Goal: Navigation & Orientation: Go to known website

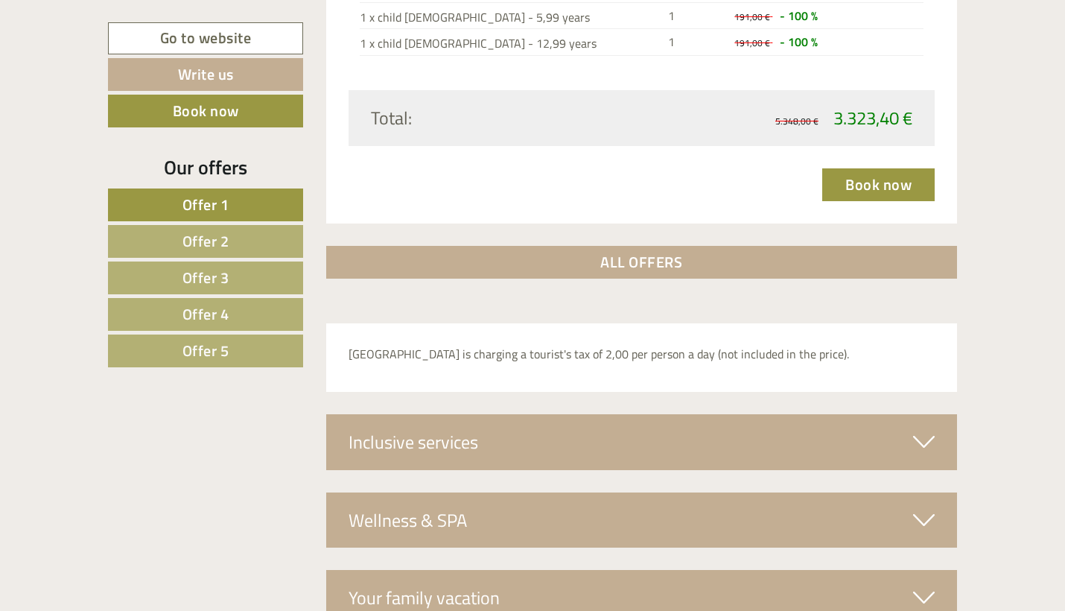
scroll to position [5110, 0]
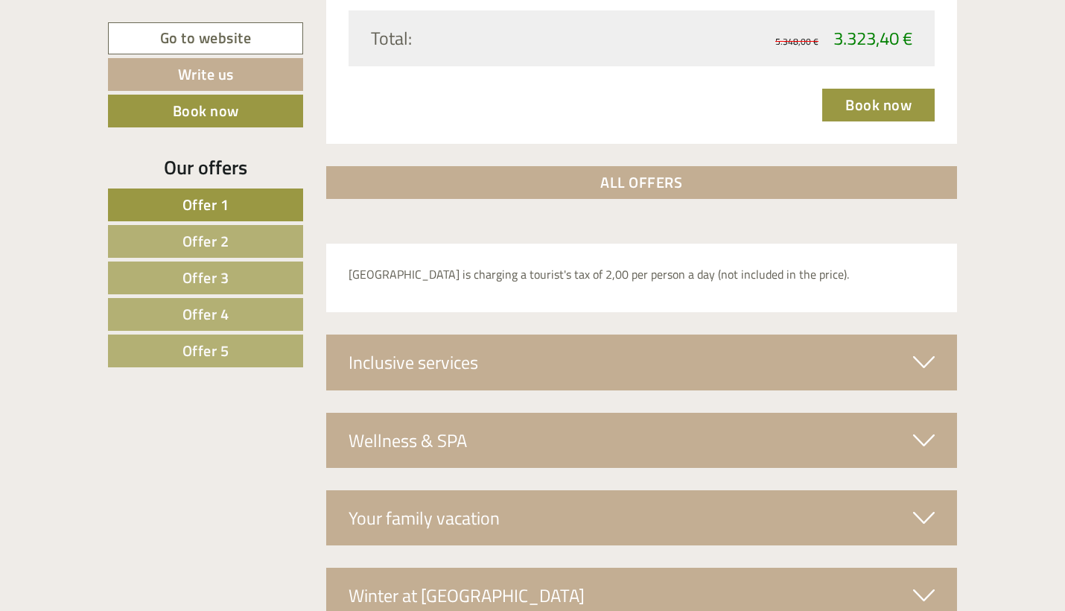
click at [679, 334] on div "Inclusive services" at bounding box center [642, 361] width 632 height 55
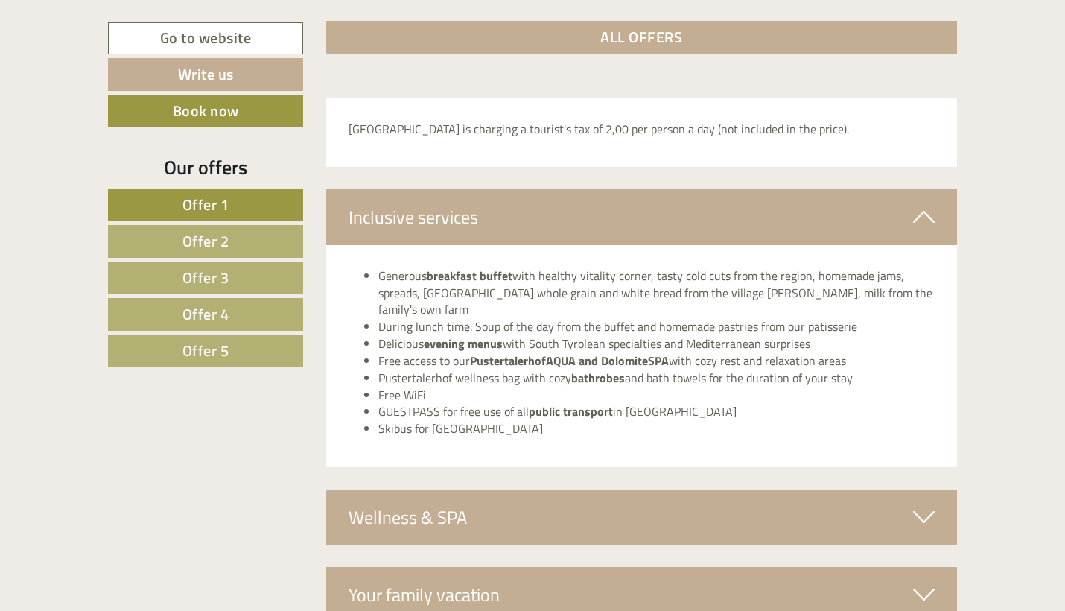
scroll to position [5254, 0]
click at [676, 490] on div "Wellness & SPA" at bounding box center [642, 517] width 632 height 55
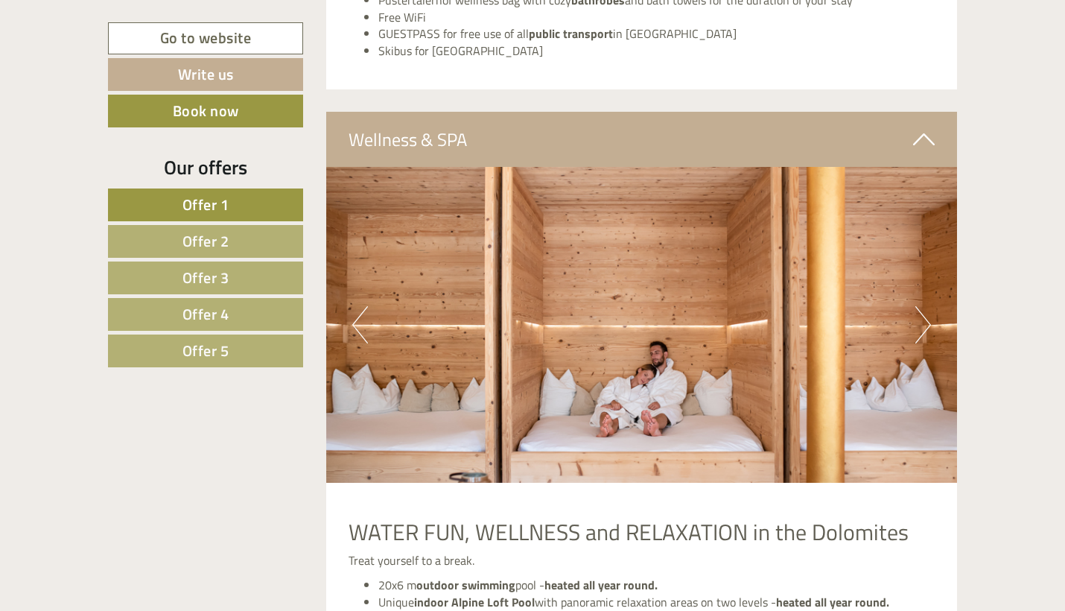
scroll to position [5636, 0]
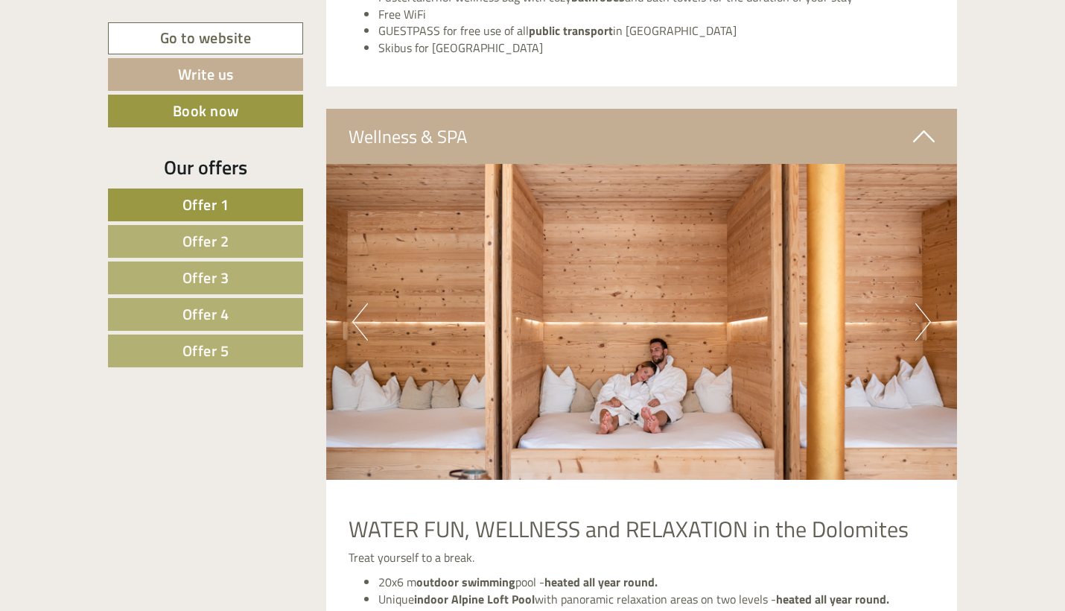
click at [933, 241] on img at bounding box center [642, 322] width 632 height 316
click at [922, 303] on button "Next" at bounding box center [924, 321] width 16 height 37
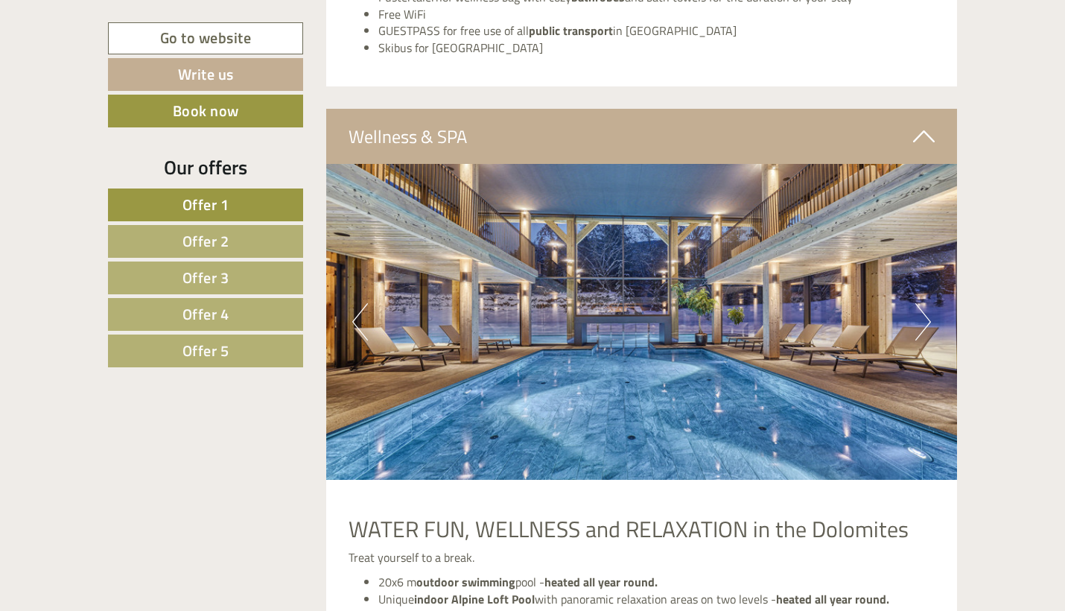
click at [922, 303] on button "Next" at bounding box center [924, 321] width 16 height 37
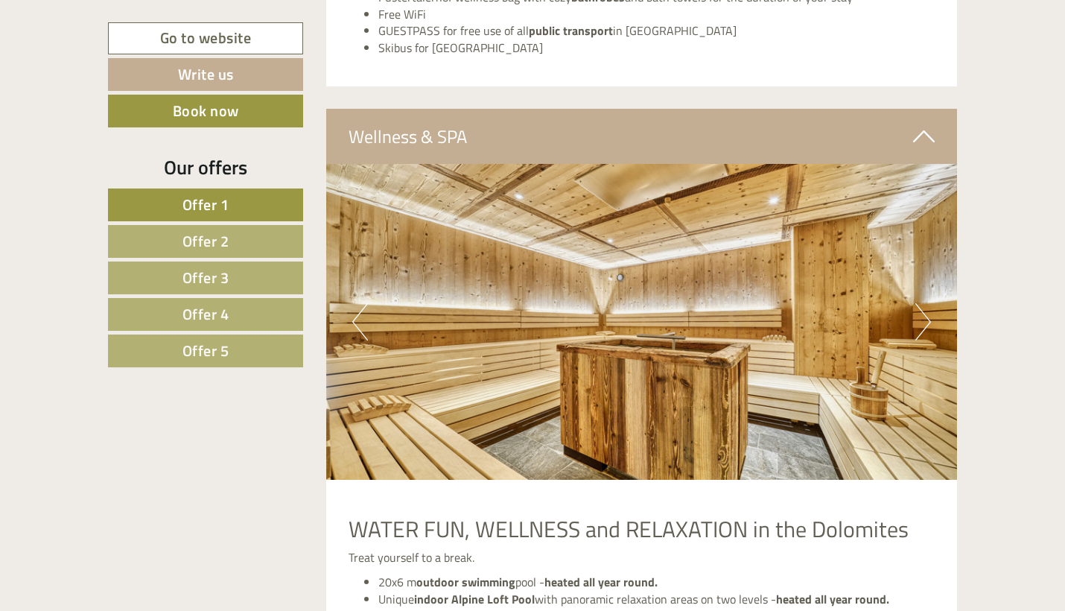
click at [922, 303] on button "Next" at bounding box center [924, 321] width 16 height 37
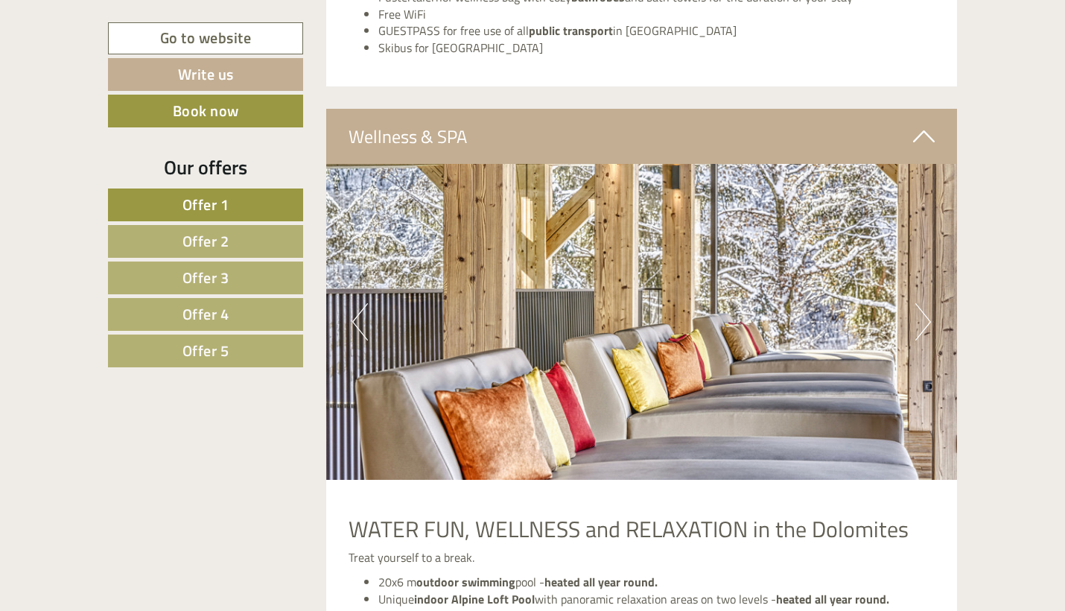
click at [922, 303] on button "Next" at bounding box center [924, 321] width 16 height 37
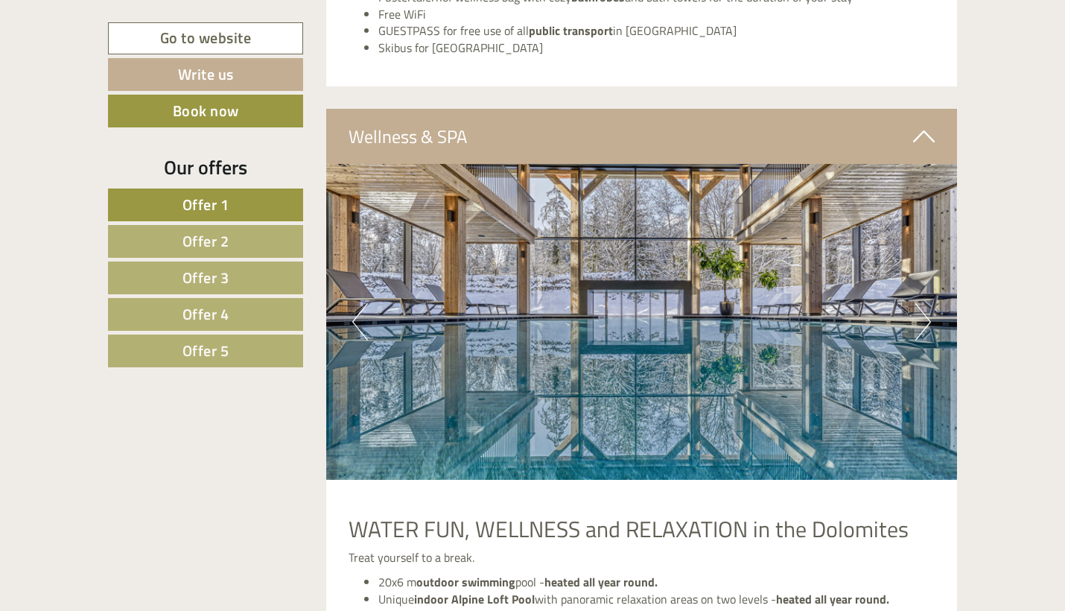
click at [922, 303] on button "Next" at bounding box center [924, 321] width 16 height 37
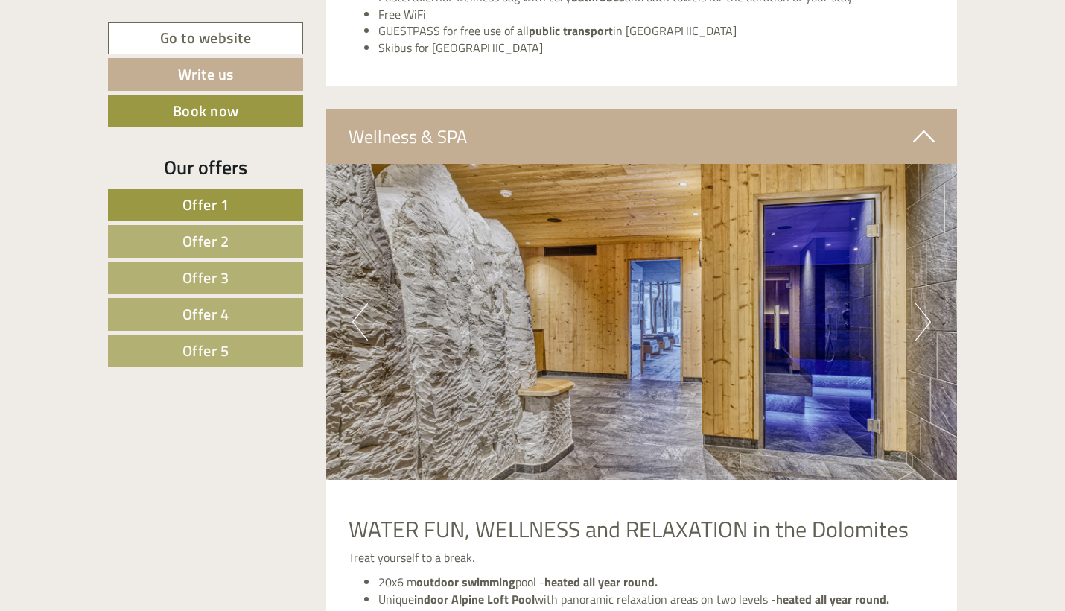
click at [922, 303] on button "Next" at bounding box center [924, 321] width 16 height 37
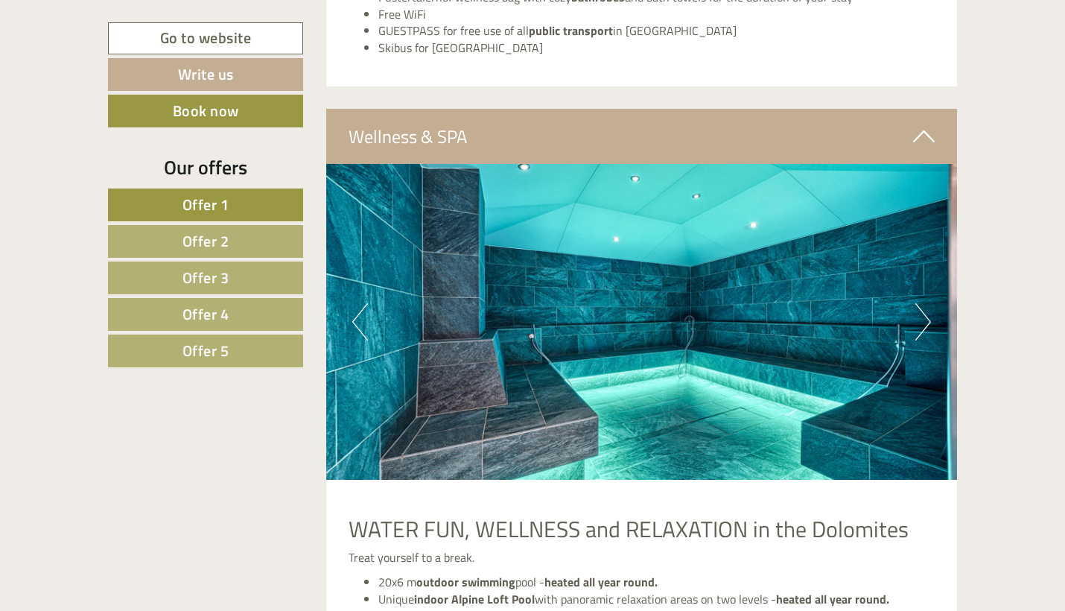
click at [922, 303] on button "Next" at bounding box center [924, 321] width 16 height 37
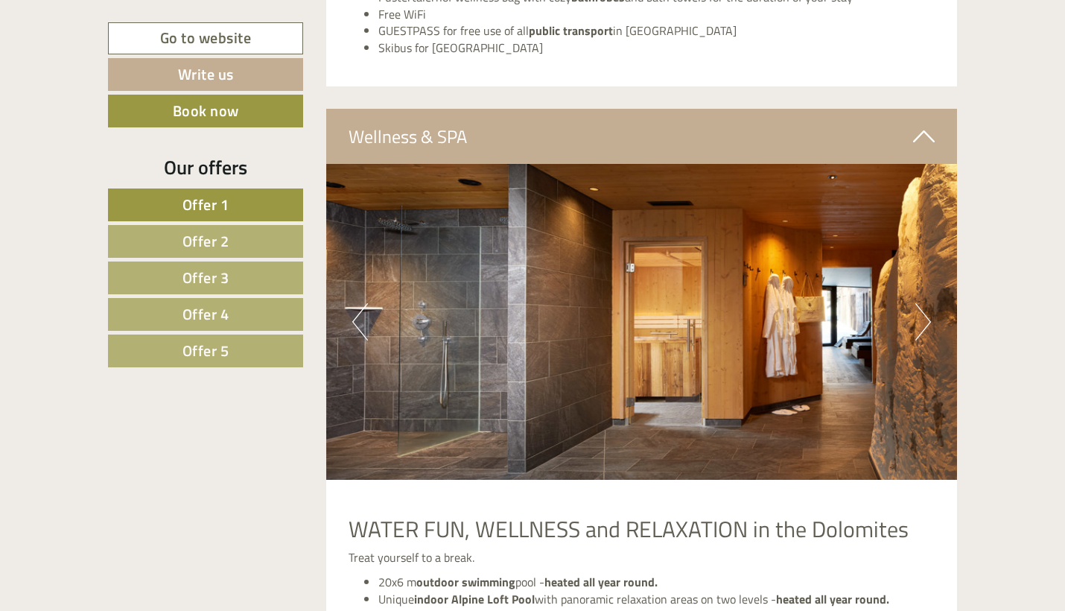
click at [922, 303] on button "Next" at bounding box center [924, 321] width 16 height 37
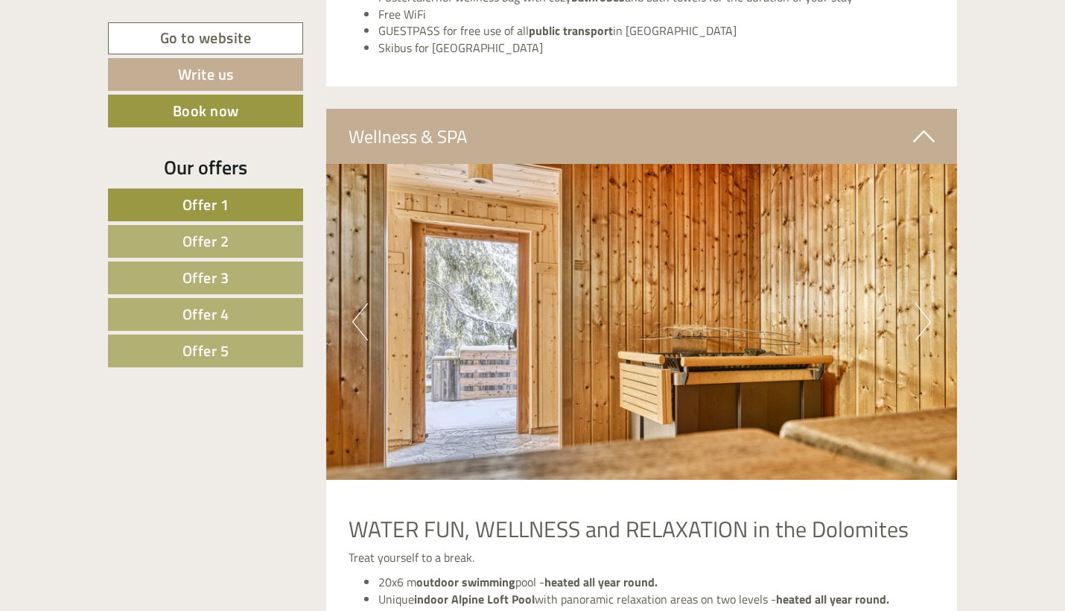
click at [922, 303] on button "Next" at bounding box center [924, 321] width 16 height 37
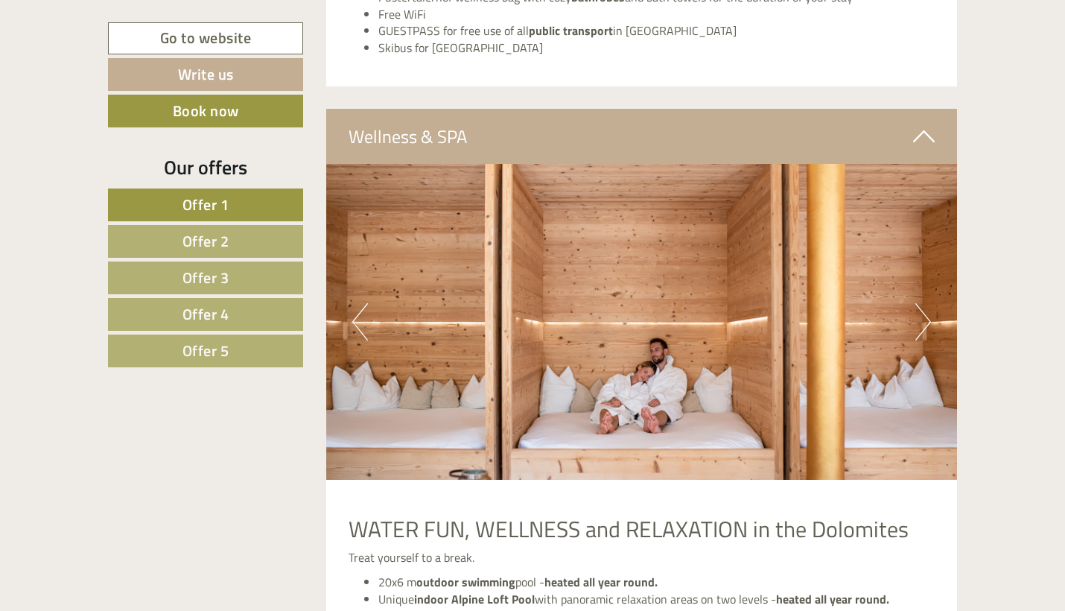
click at [922, 303] on button "Next" at bounding box center [924, 321] width 16 height 37
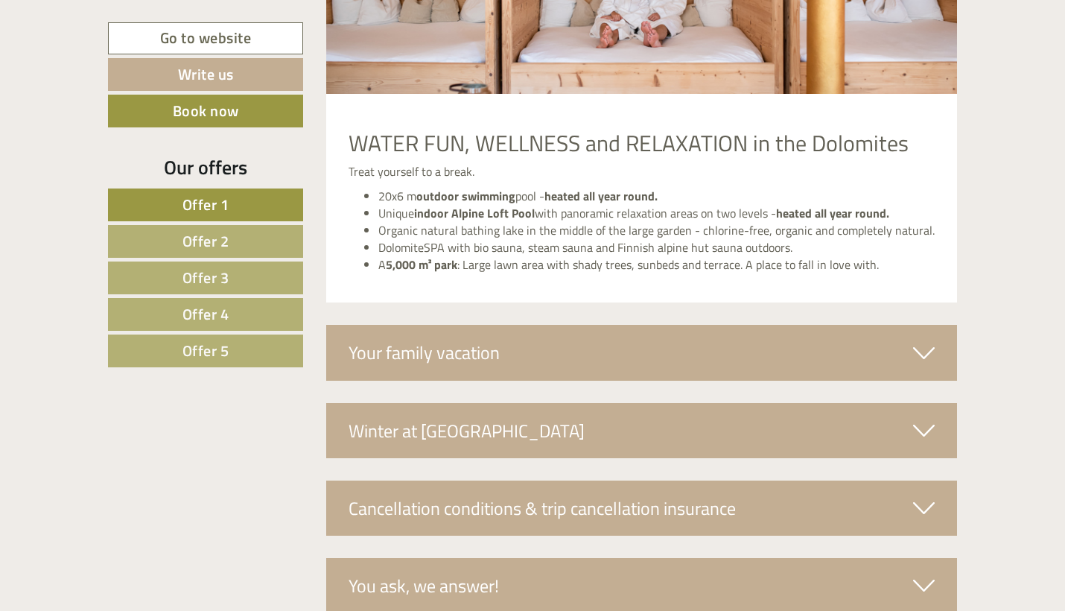
scroll to position [6043, 0]
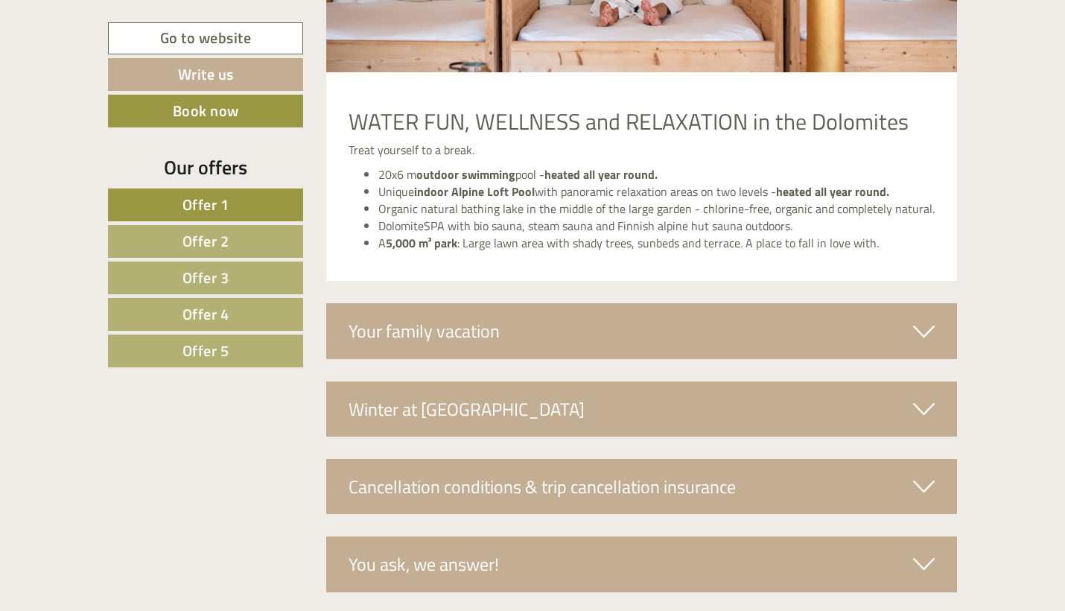
click at [898, 303] on div "Your family vacation" at bounding box center [642, 330] width 632 height 55
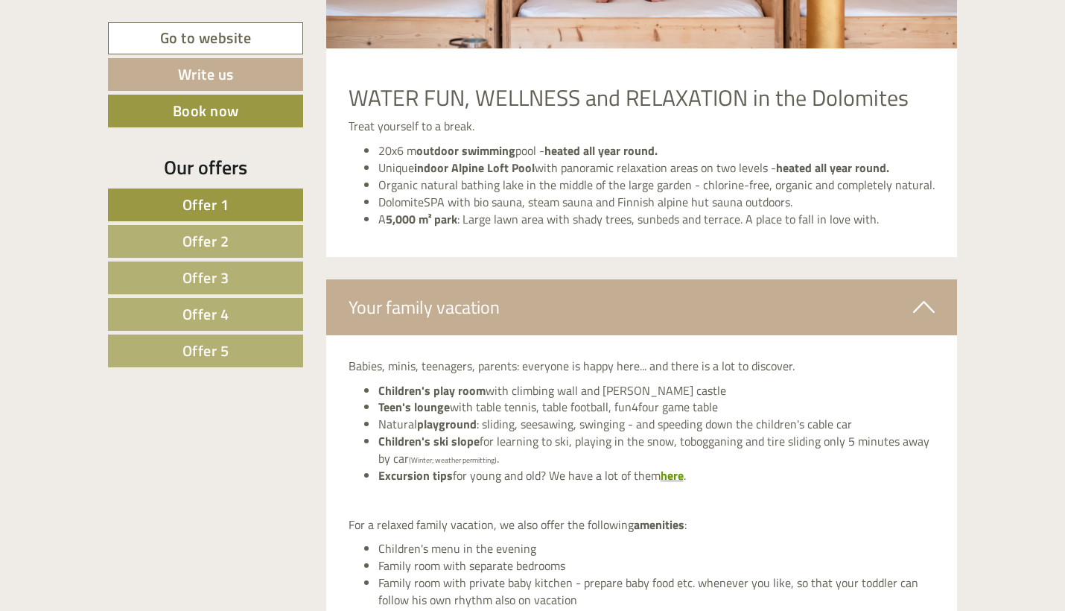
scroll to position [6515, 0]
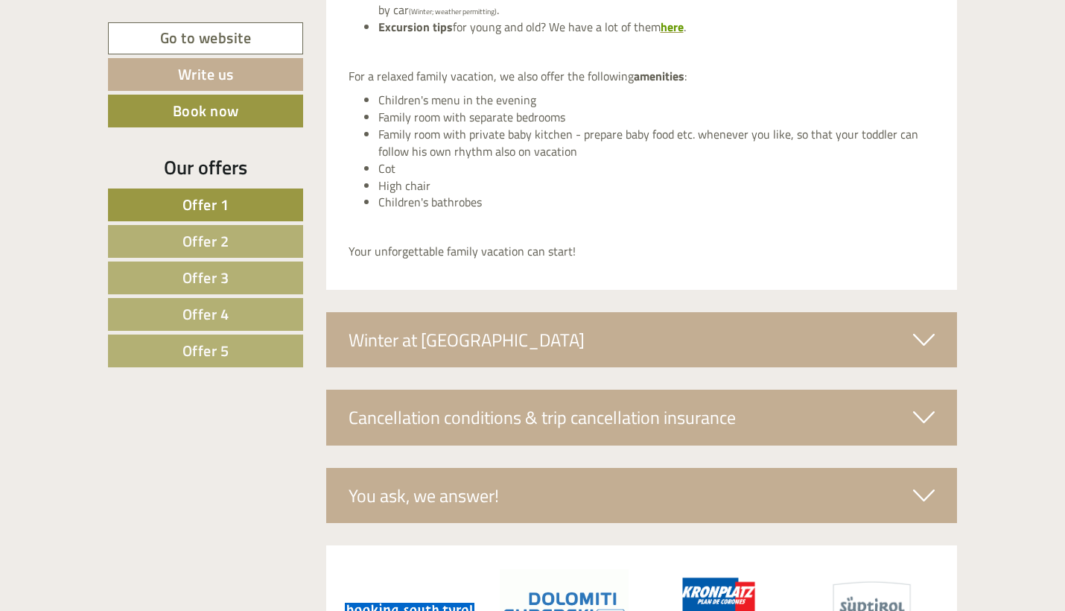
click at [898, 312] on div "Winter at [GEOGRAPHIC_DATA]" at bounding box center [642, 339] width 632 height 55
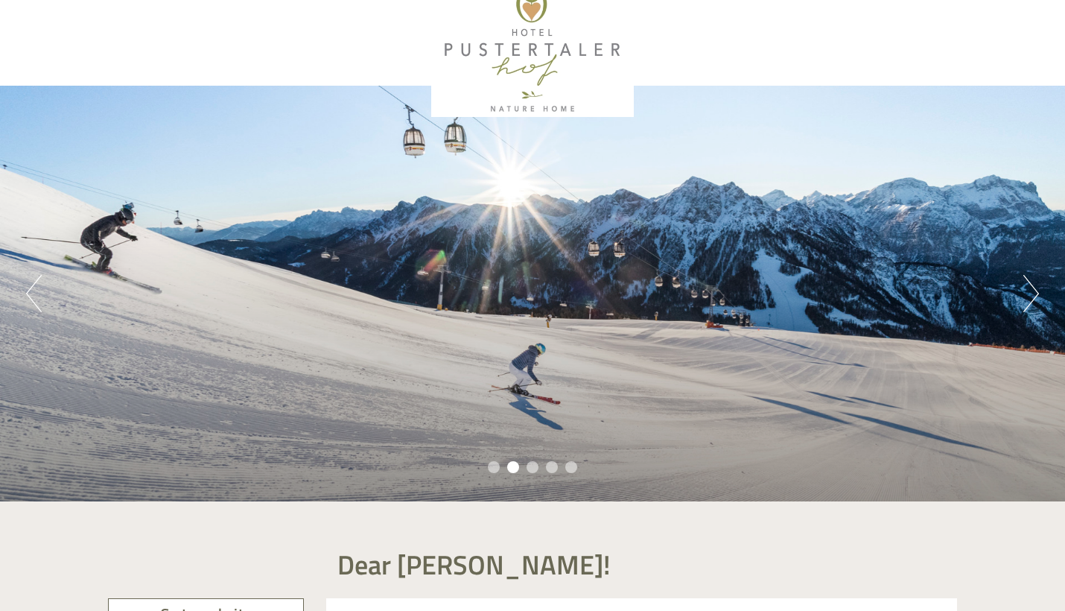
scroll to position [29, 0]
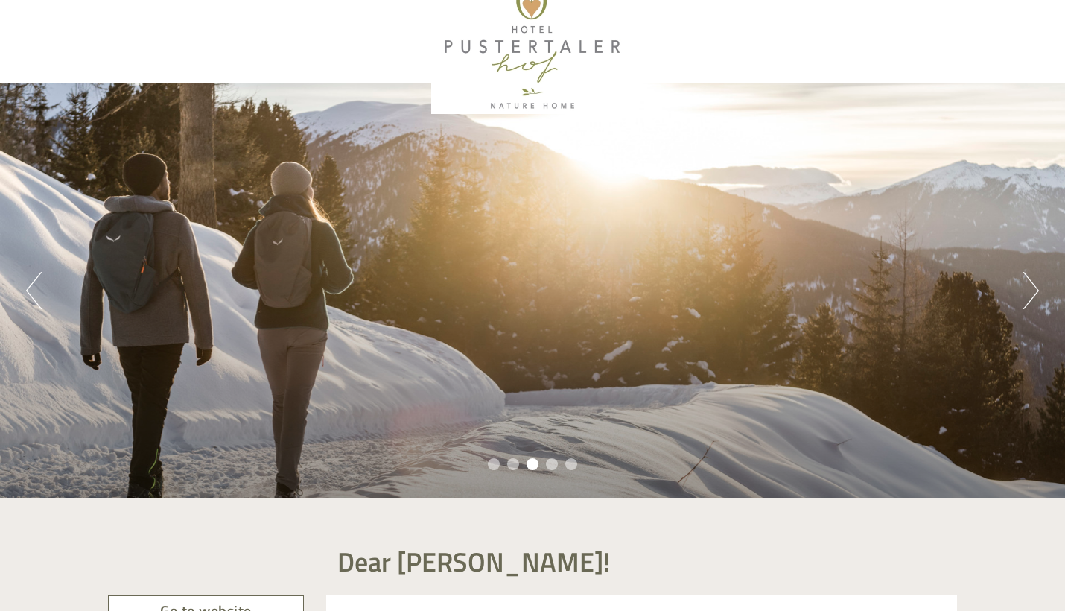
click at [551, 463] on li "4" at bounding box center [552, 464] width 12 height 12
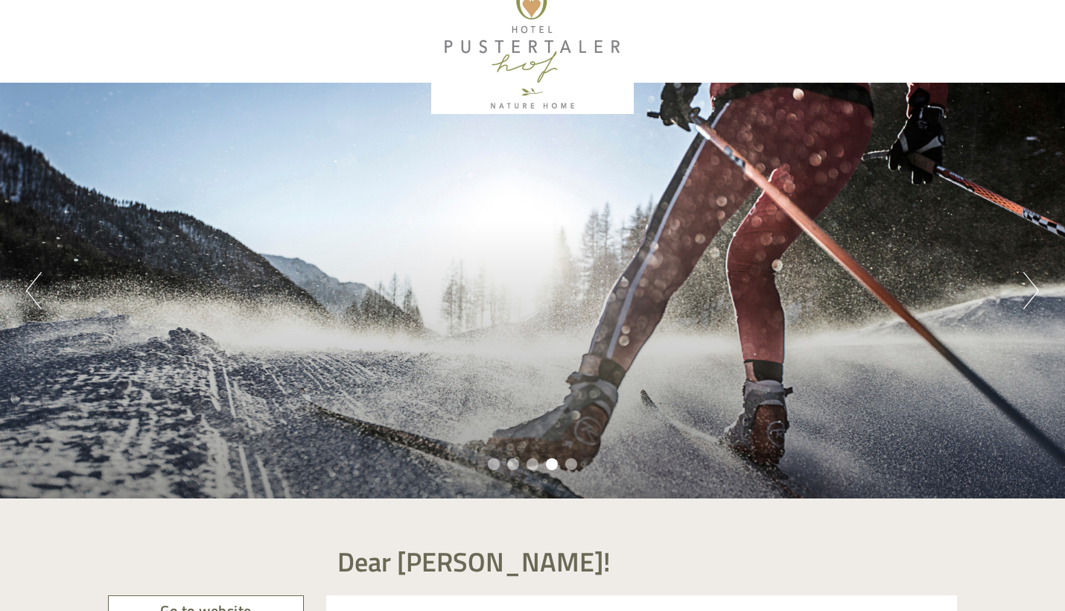
click at [498, 466] on li "1" at bounding box center [494, 464] width 12 height 12
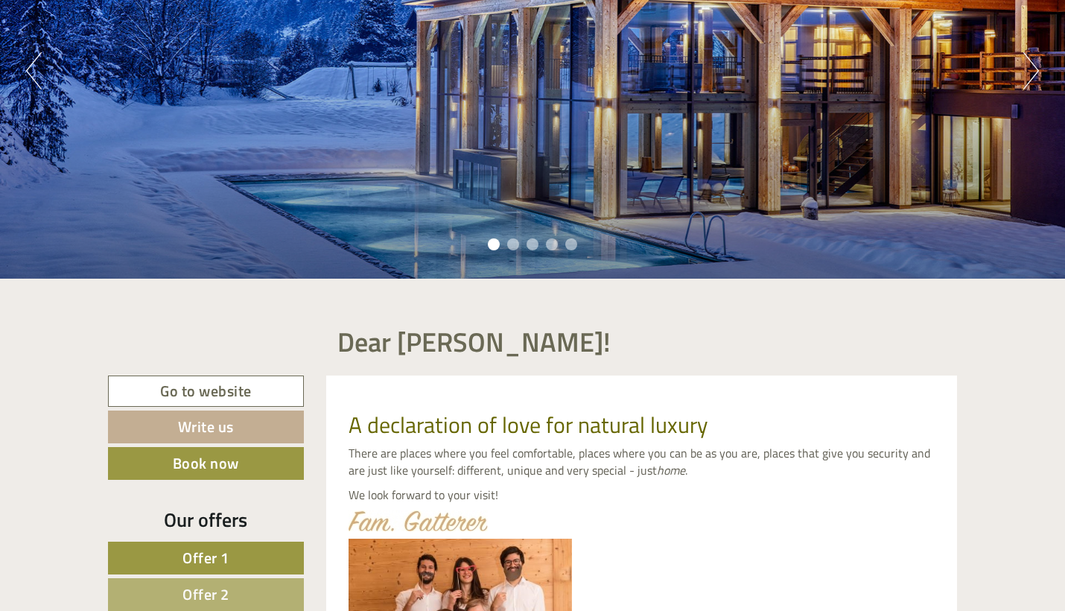
scroll to position [260, 0]
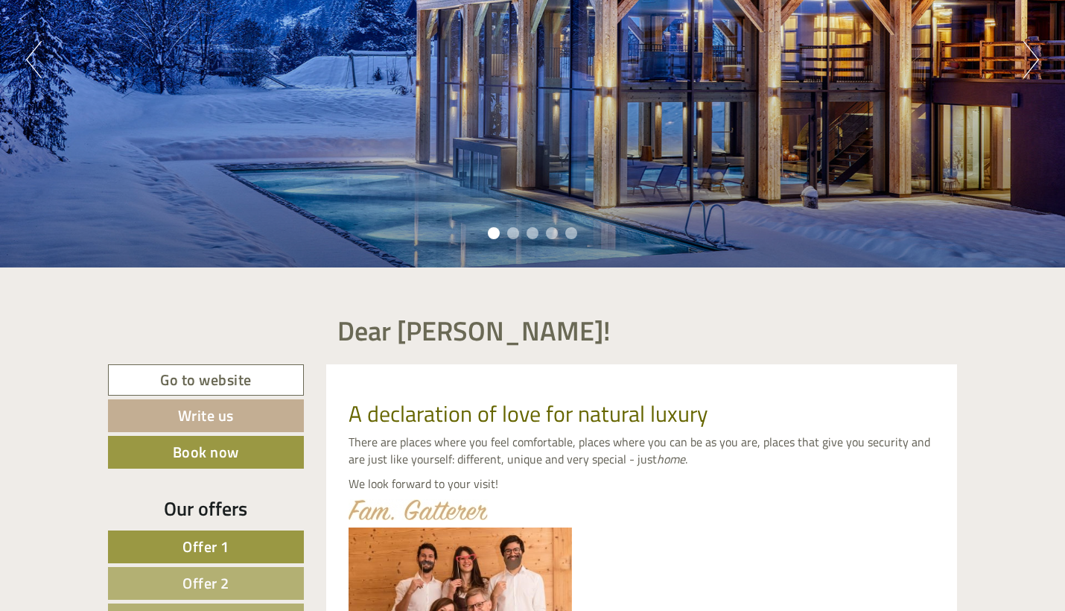
click at [256, 367] on link "Go to website" at bounding box center [206, 380] width 196 height 32
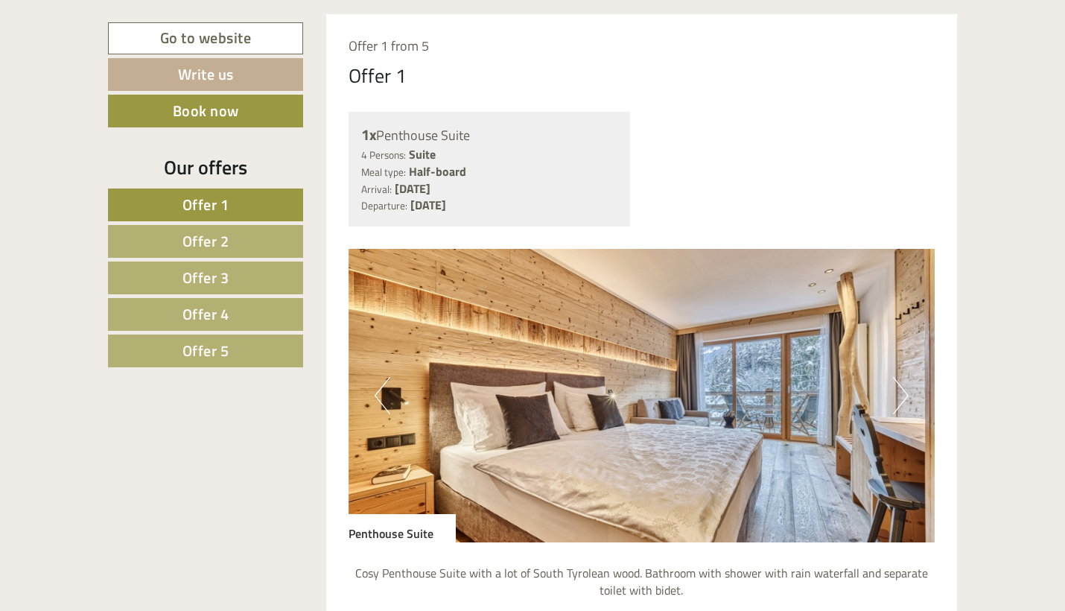
scroll to position [1214, 0]
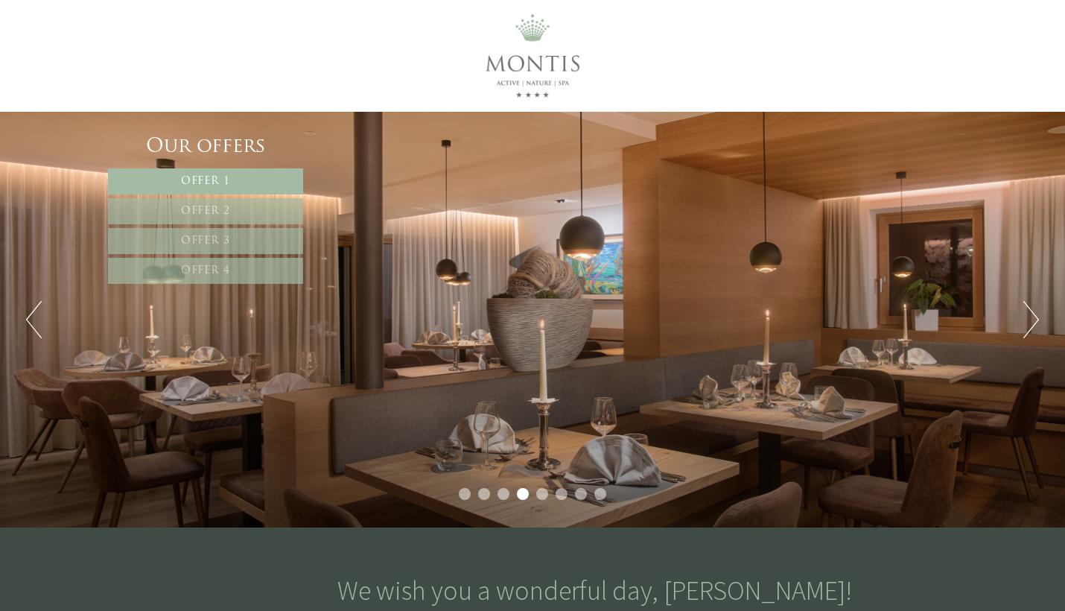
scroll to position [2206, 0]
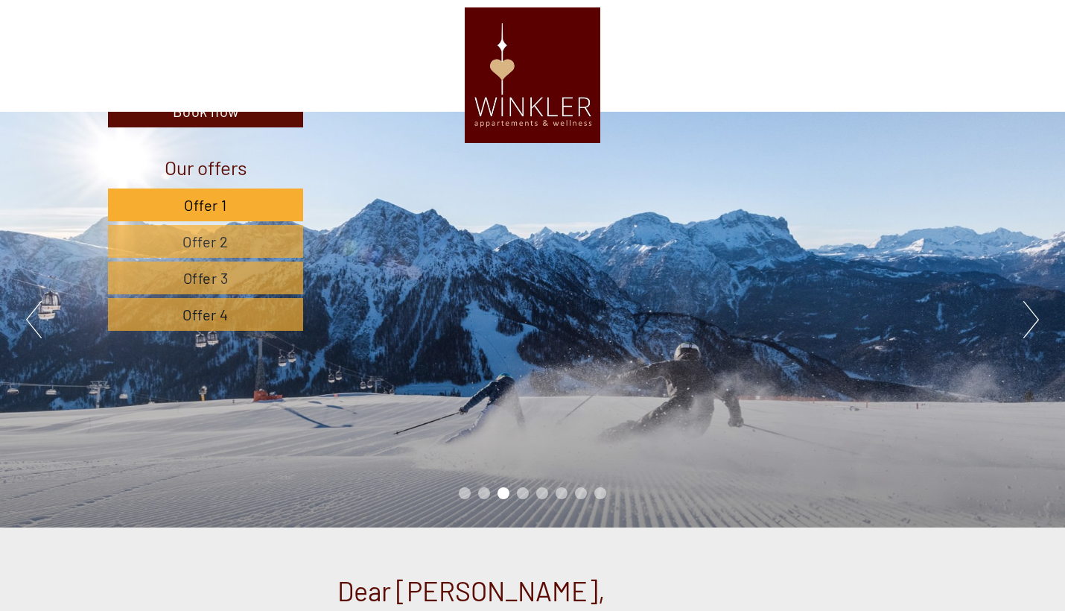
scroll to position [4624, 0]
